Goal: Transaction & Acquisition: Purchase product/service

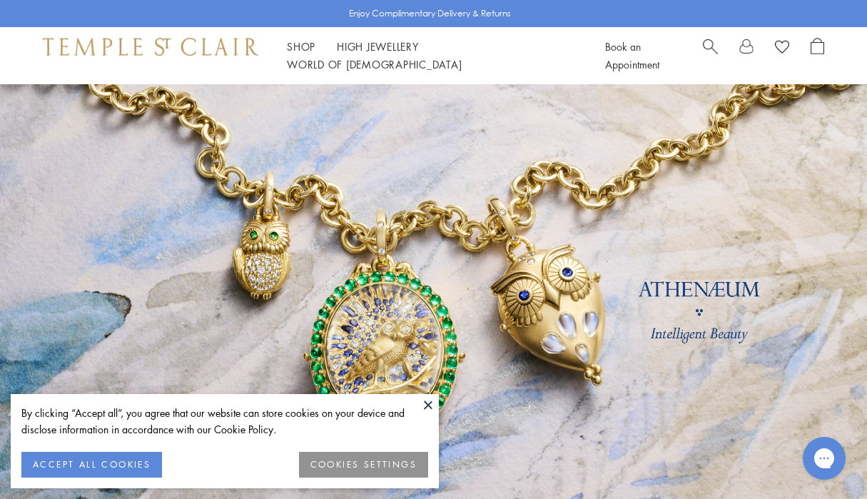
click at [134, 463] on button "ACCEPT ALL COOKIES" at bounding box center [91, 464] width 141 height 26
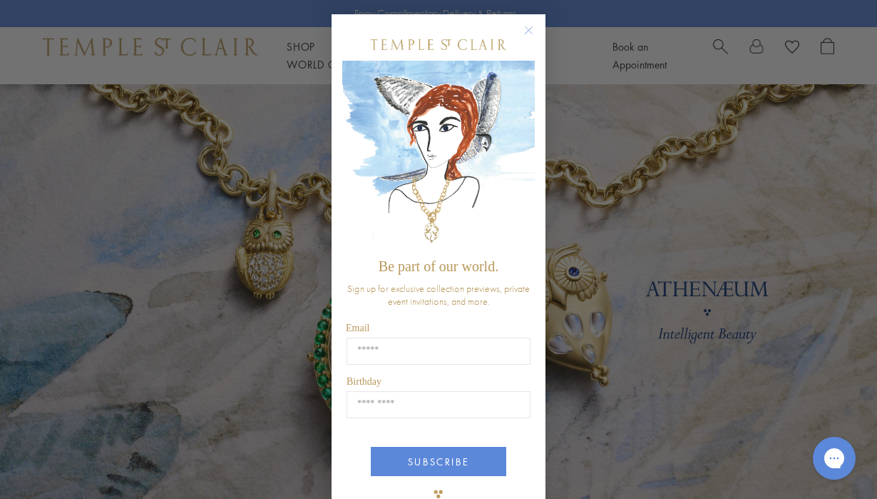
click at [524, 30] on circle "Close dialog" at bounding box center [529, 30] width 17 height 17
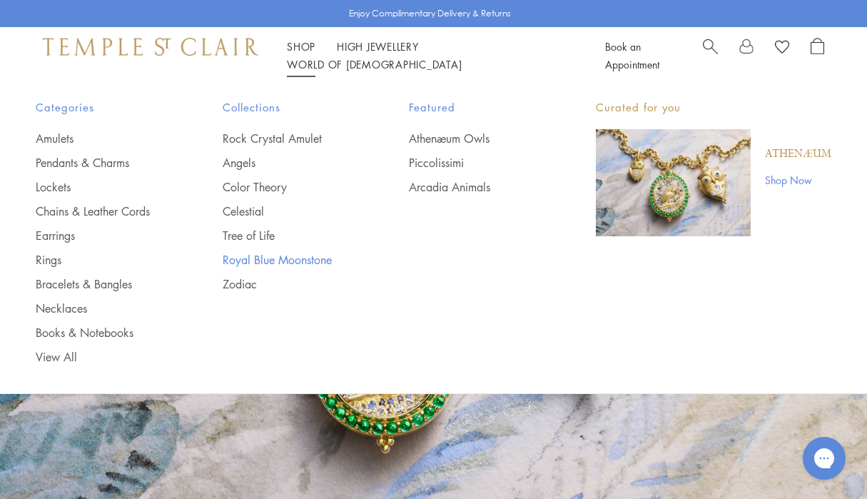
click at [251, 263] on link "Royal Blue Moonstone" at bounding box center [288, 260] width 130 height 16
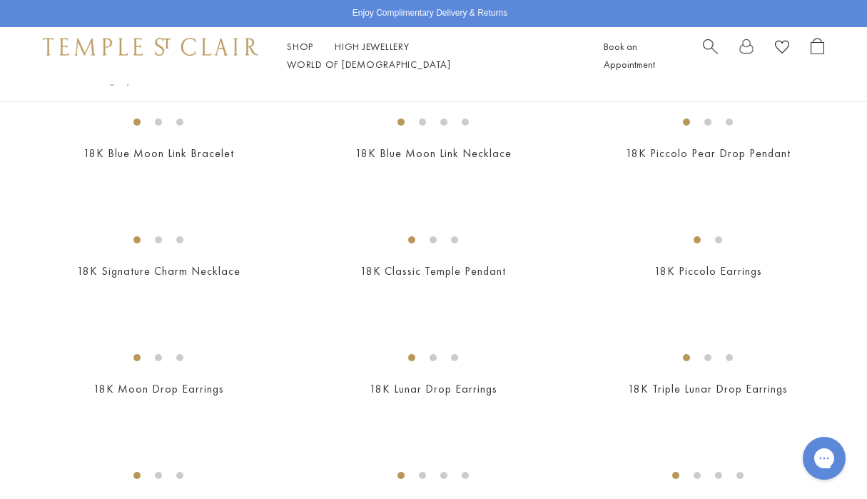
scroll to position [951, 0]
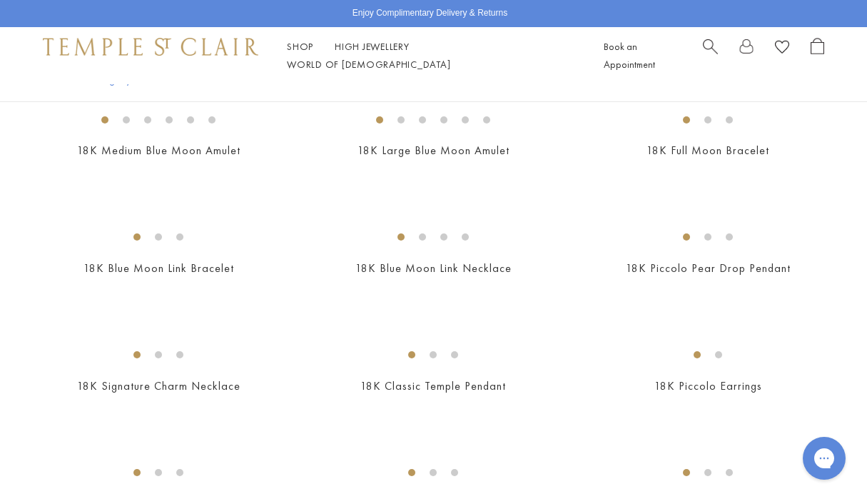
click at [0, 0] on img at bounding box center [0, 0] width 0 height 0
